Goal: Information Seeking & Learning: Find specific fact

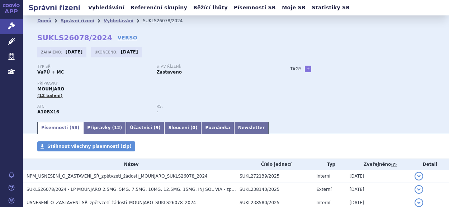
scroll to position [108, 0]
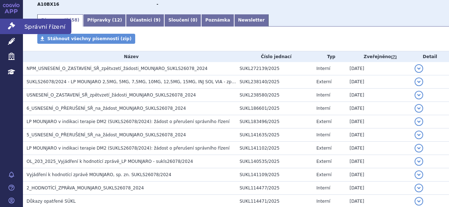
click at [53, 23] on span "Správní řízení" at bounding box center [47, 26] width 48 height 15
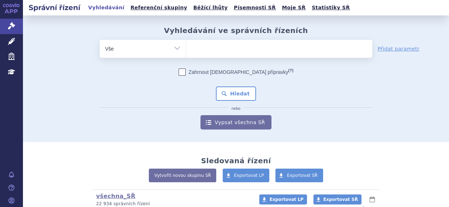
click at [234, 51] on ul at bounding box center [279, 47] width 186 height 15
click at [186, 51] on select at bounding box center [186, 48] width 0 height 18
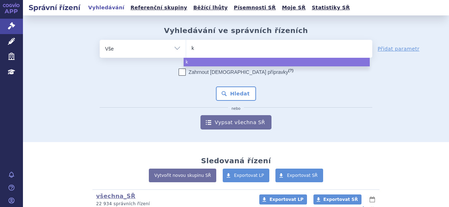
type input "ki"
type input "kis"
type input "kisq"
type input "kisqa"
type input "kisqal"
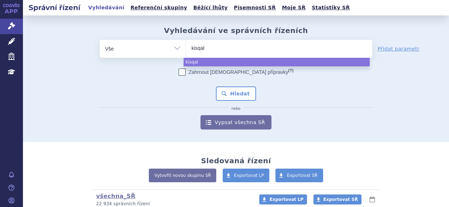
type input "kisqali"
select select "kisqali"
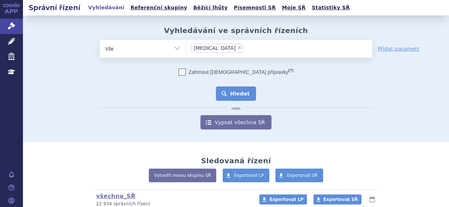
click at [226, 91] on button "Hledat" at bounding box center [236, 93] width 41 height 14
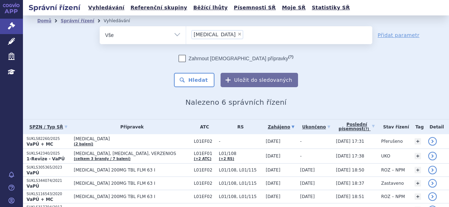
scroll to position [38, 0]
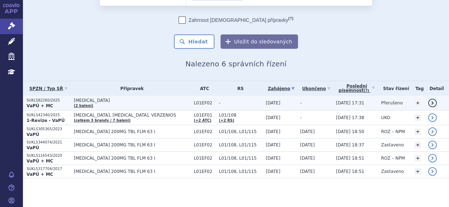
click at [31, 100] on p "SUKLS82260/2025" at bounding box center [49, 100] width 44 height 5
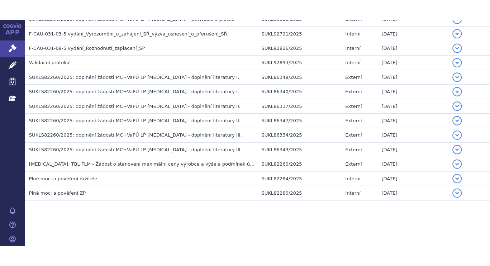
scroll to position [523, 0]
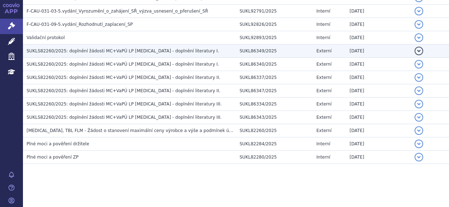
click at [113, 52] on span "SUKLS82260/2025: doplnění žádosti MC+VaPÚ LP Kisqali - doplnění literatury I." at bounding box center [123, 50] width 193 height 5
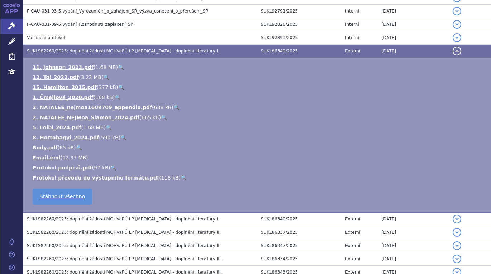
scroll to position [525, 0]
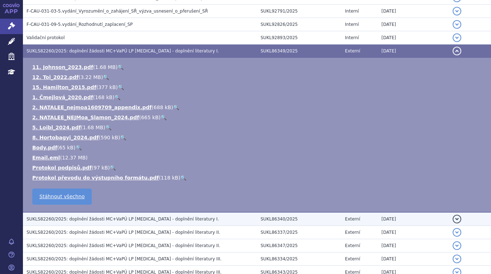
click at [151, 207] on span "SUKLS82260/2025: doplnění žádosti MC+VaPÚ LP Kisqali - doplnění literatury I." at bounding box center [123, 218] width 193 height 5
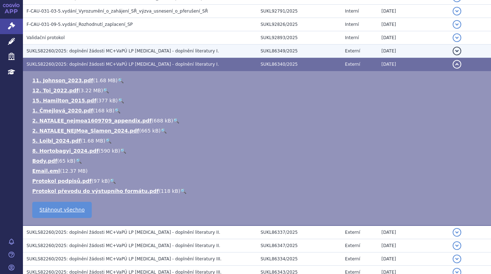
click at [151, 49] on span "SUKLS82260/2025: doplnění žádosti MC+VaPÚ LP Kisqali - doplnění literatury I." at bounding box center [123, 50] width 193 height 5
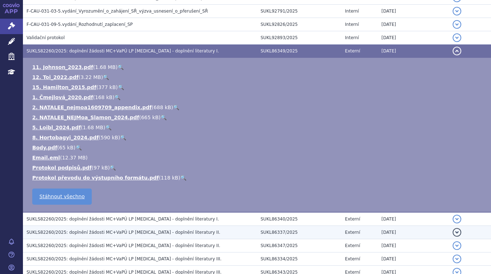
click at [136, 207] on span "SUKLS82260/2025: doplnění žádosti MC+VaPÚ LP Kisqali - doplnění literatury II." at bounding box center [124, 231] width 194 height 5
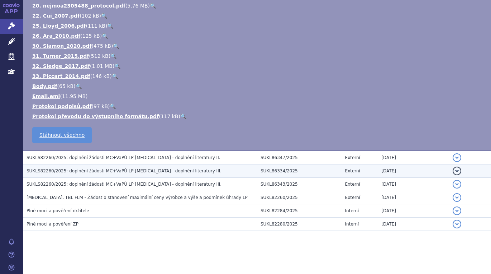
click at [152, 172] on span "SUKLS82260/2025: doplnění žádosti MC+VaPÚ LP Kisqali - doplnění literatury III." at bounding box center [124, 170] width 195 height 5
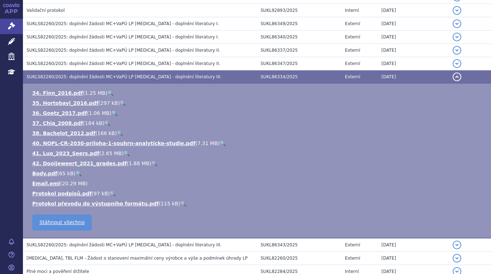
scroll to position [602, 0]
